Goal: Transaction & Acquisition: Purchase product/service

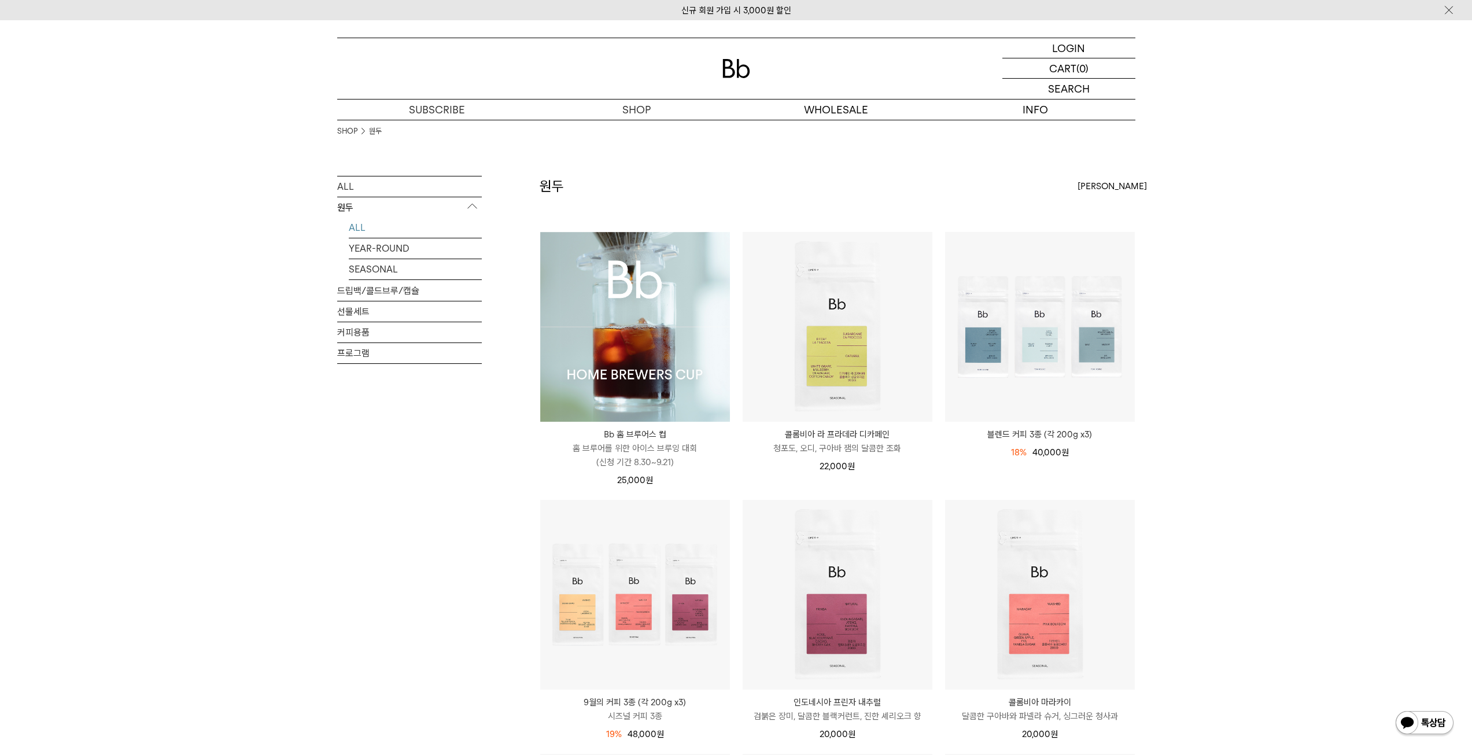
click at [351, 208] on p "원두" at bounding box center [409, 207] width 145 height 21
click at [370, 211] on p "원두" at bounding box center [409, 207] width 145 height 21
click at [363, 231] on link "ALL" at bounding box center [415, 228] width 133 height 20
